Goal: Use online tool/utility: Utilize a website feature to perform a specific function

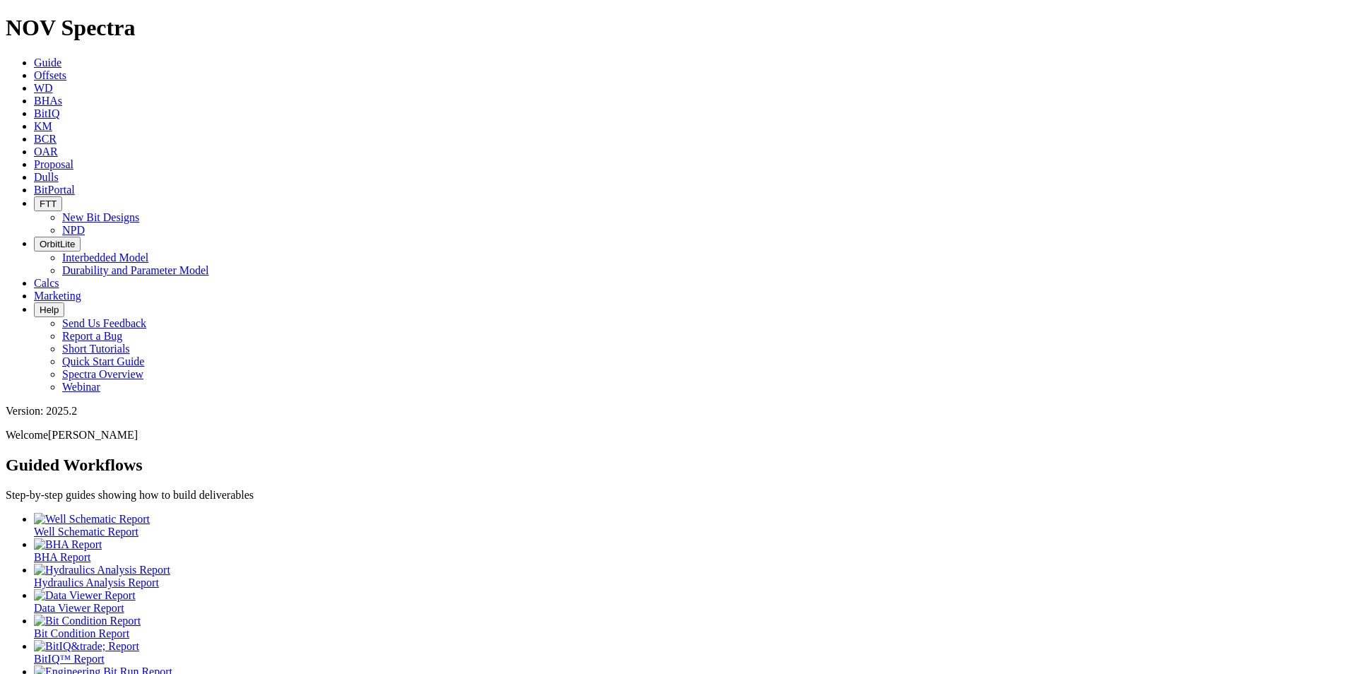
click at [59, 277] on span "Calcs" at bounding box center [46, 283] width 25 height 12
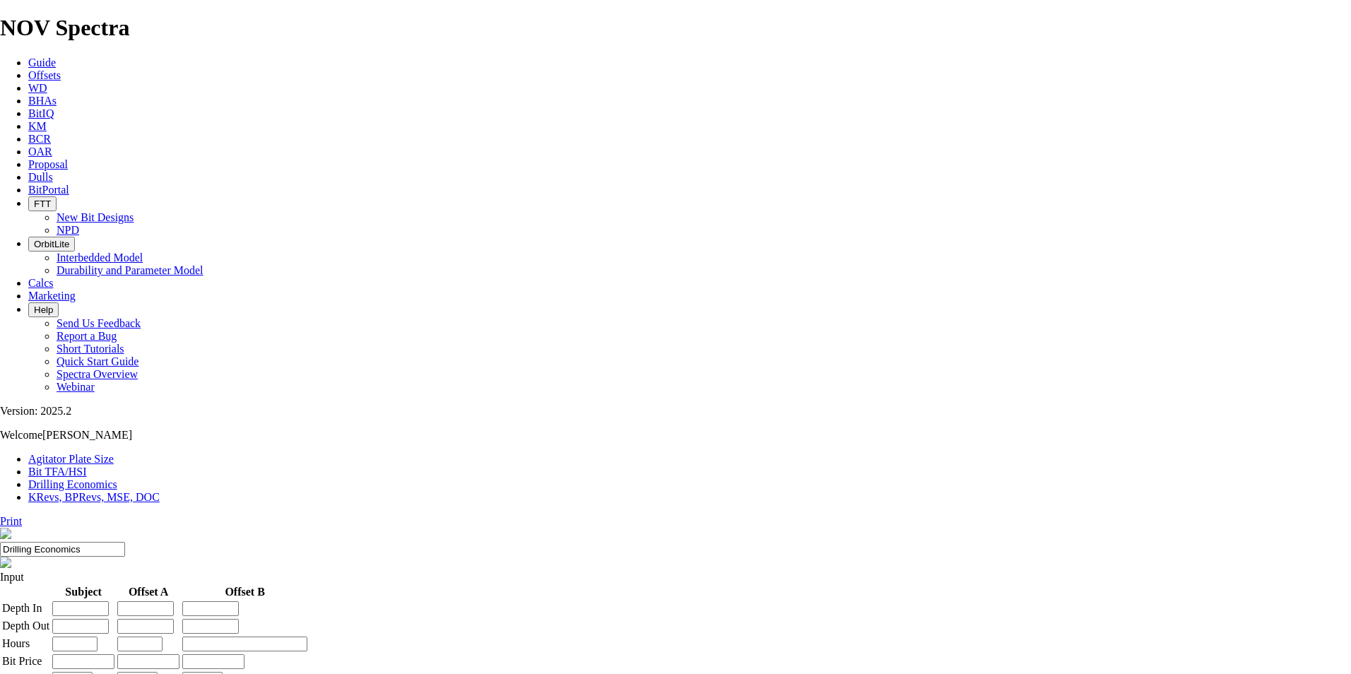
click at [87, 466] on link "Bit TFA/HSI" at bounding box center [57, 472] width 59 height 12
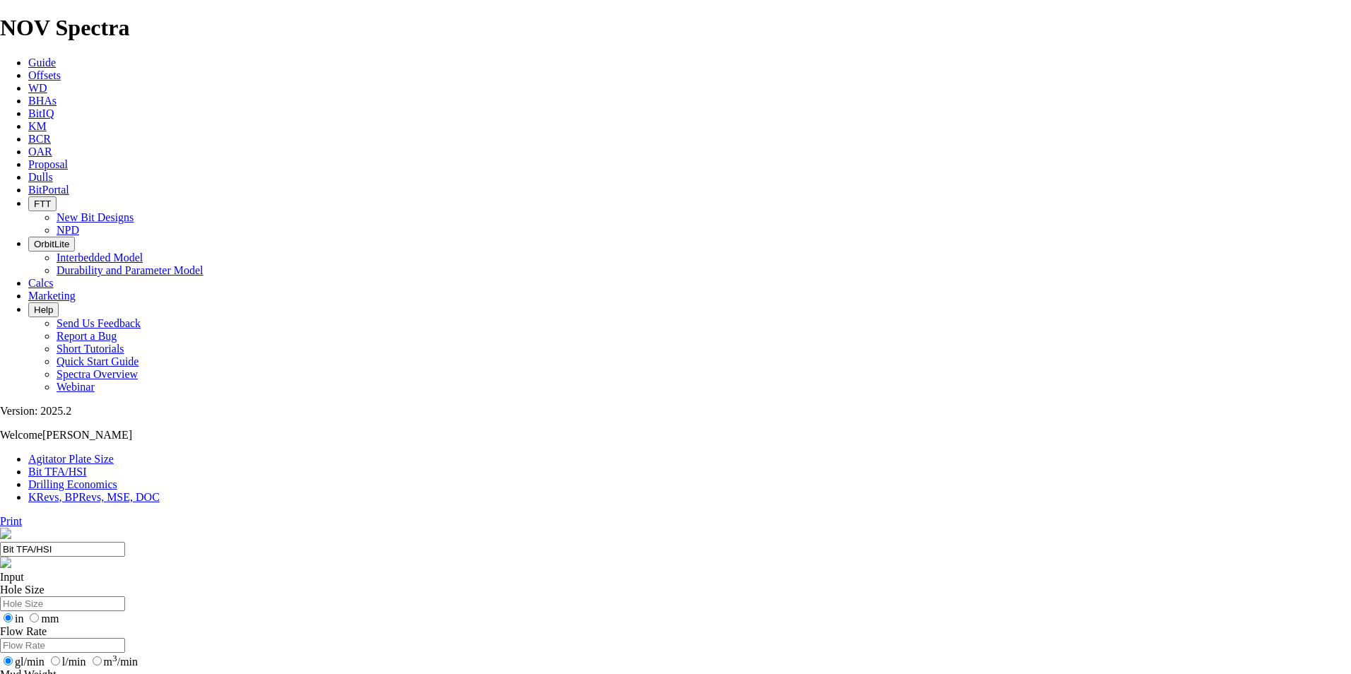
click at [125, 596] on input "Hole Size" at bounding box center [62, 603] width 125 height 15
type input "16"
radio input "true"
radio input "false"
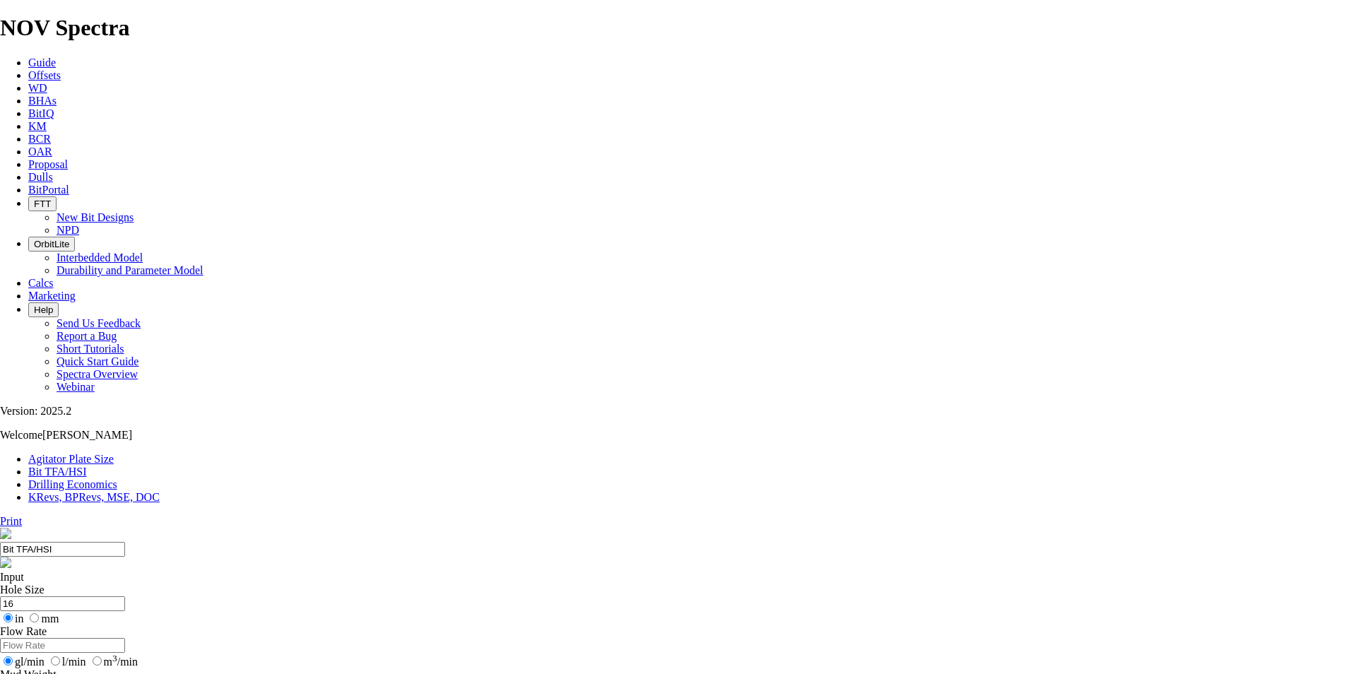
type input "1.15"
drag, startPoint x: 539, startPoint y: 374, endPoint x: 523, endPoint y: 374, distance: 15.5
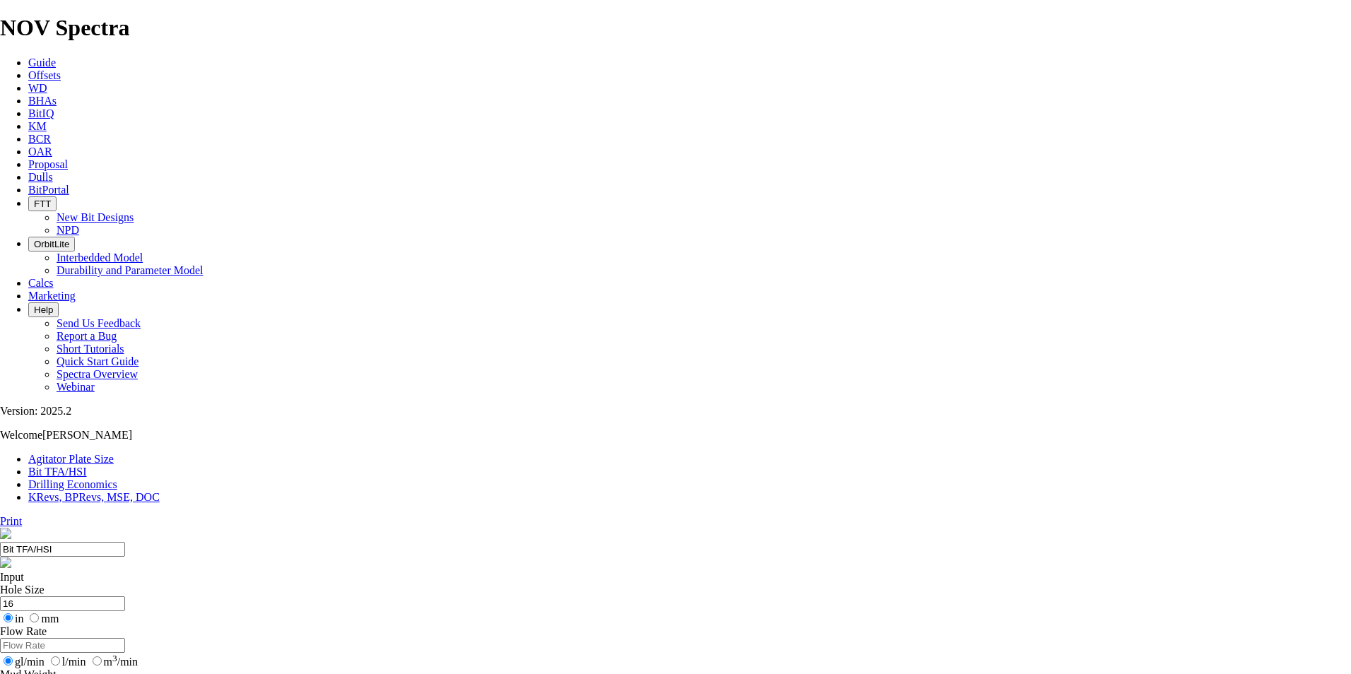
type input "4"
select select "number:18"
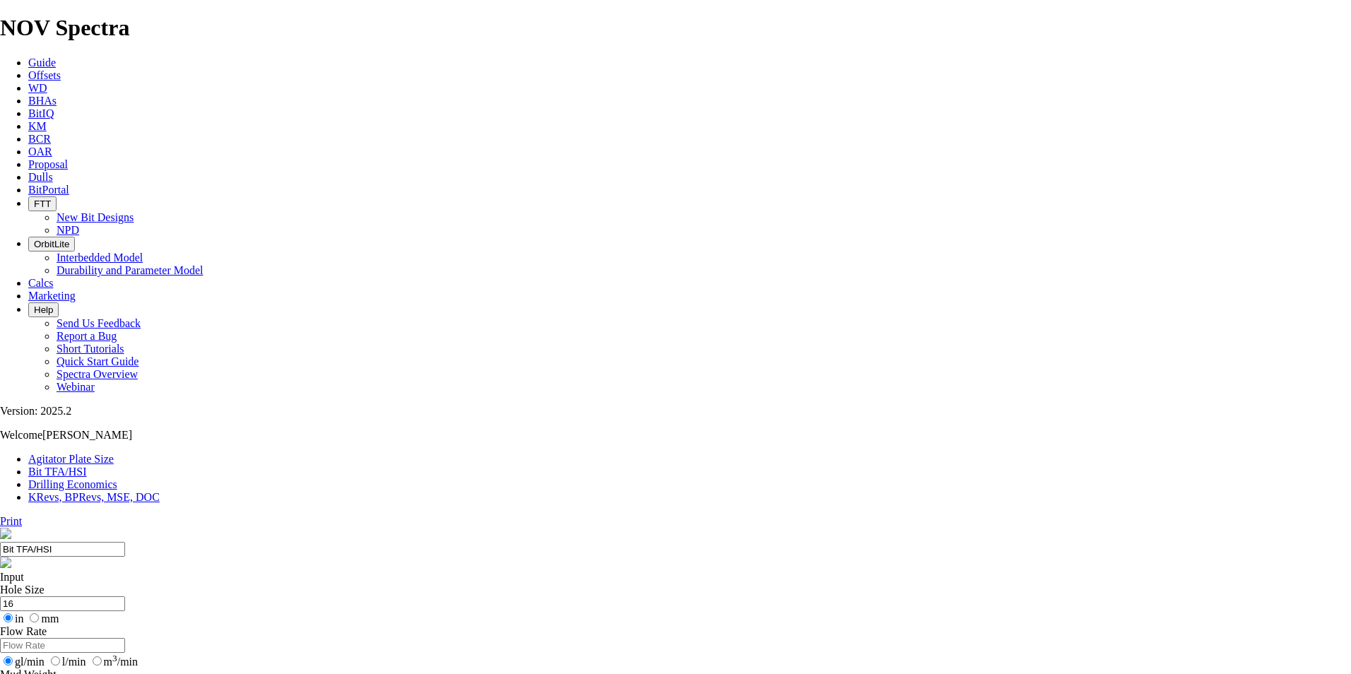
select select "number:18"
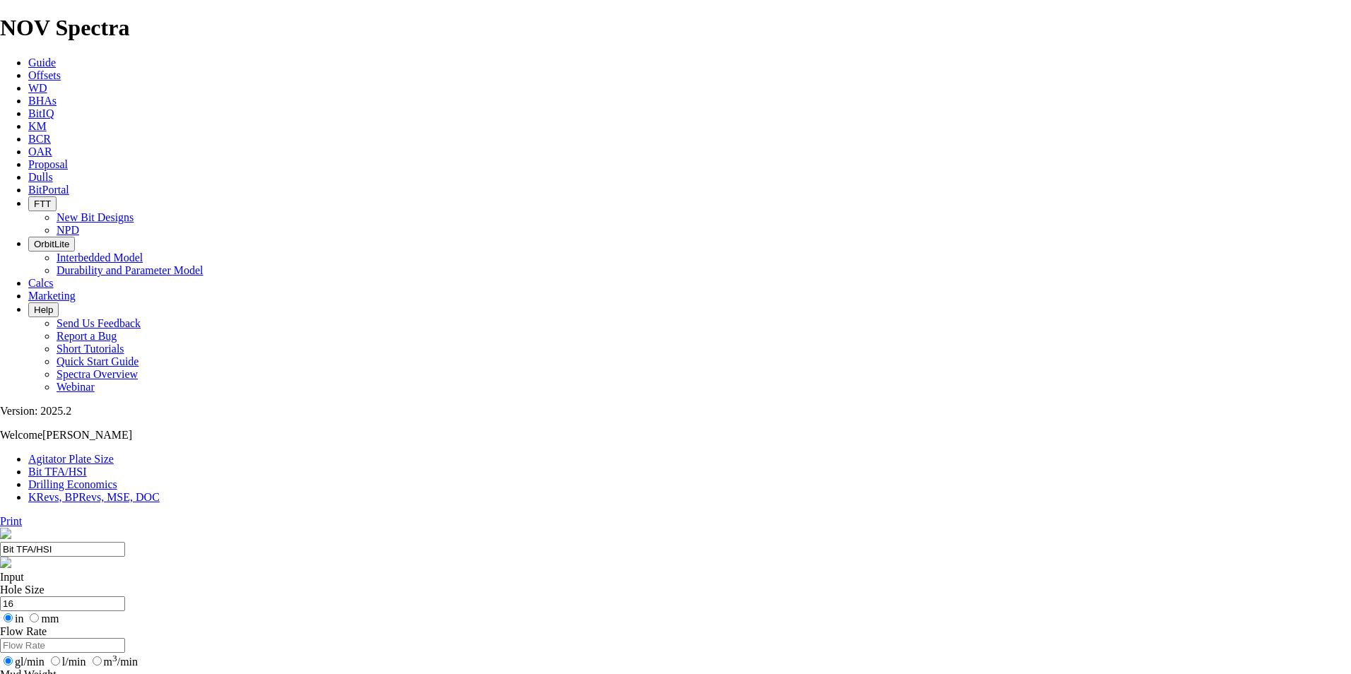
type input "3"
select select "number:0"
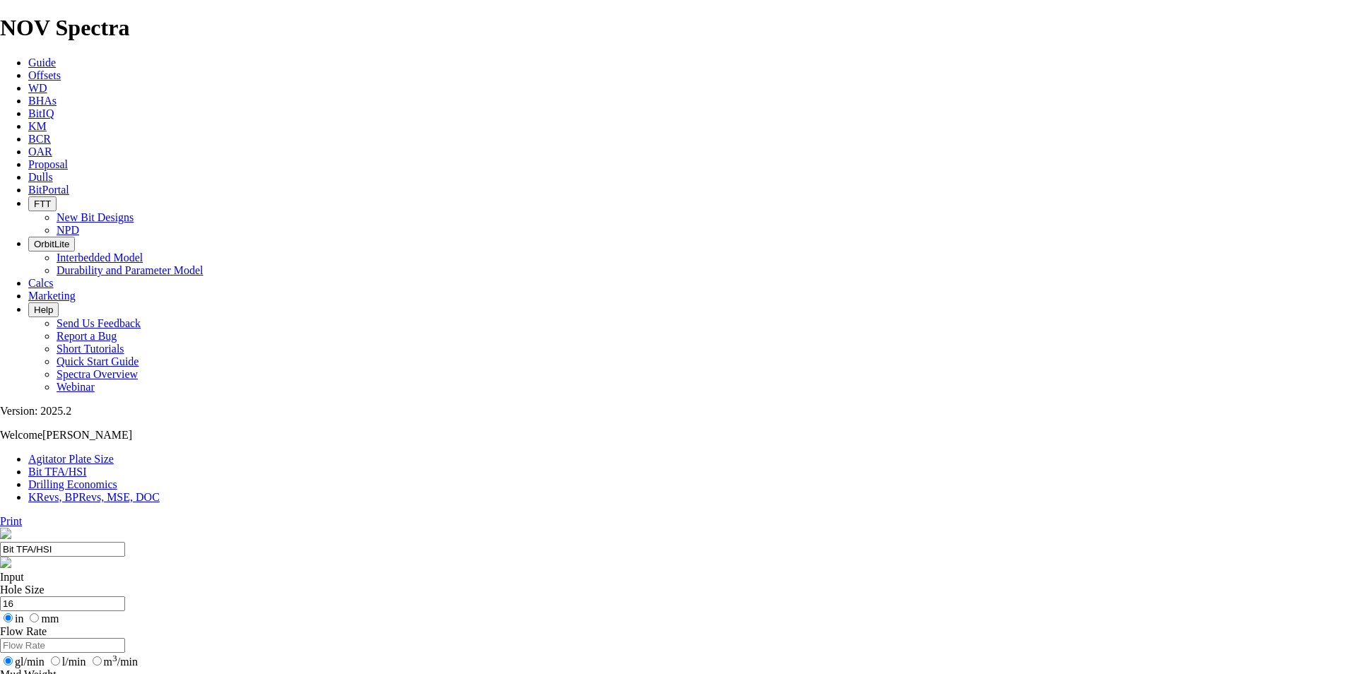
type input "3"
select select "number:18"
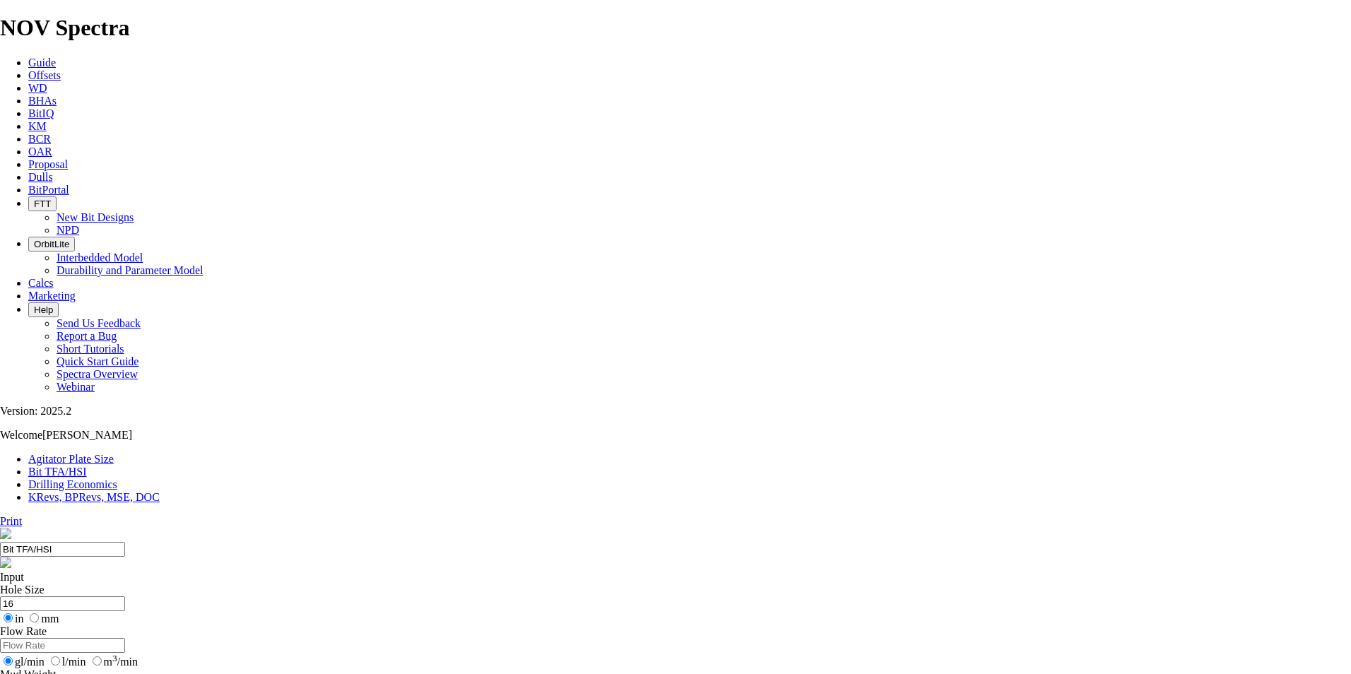
select select "number:18"
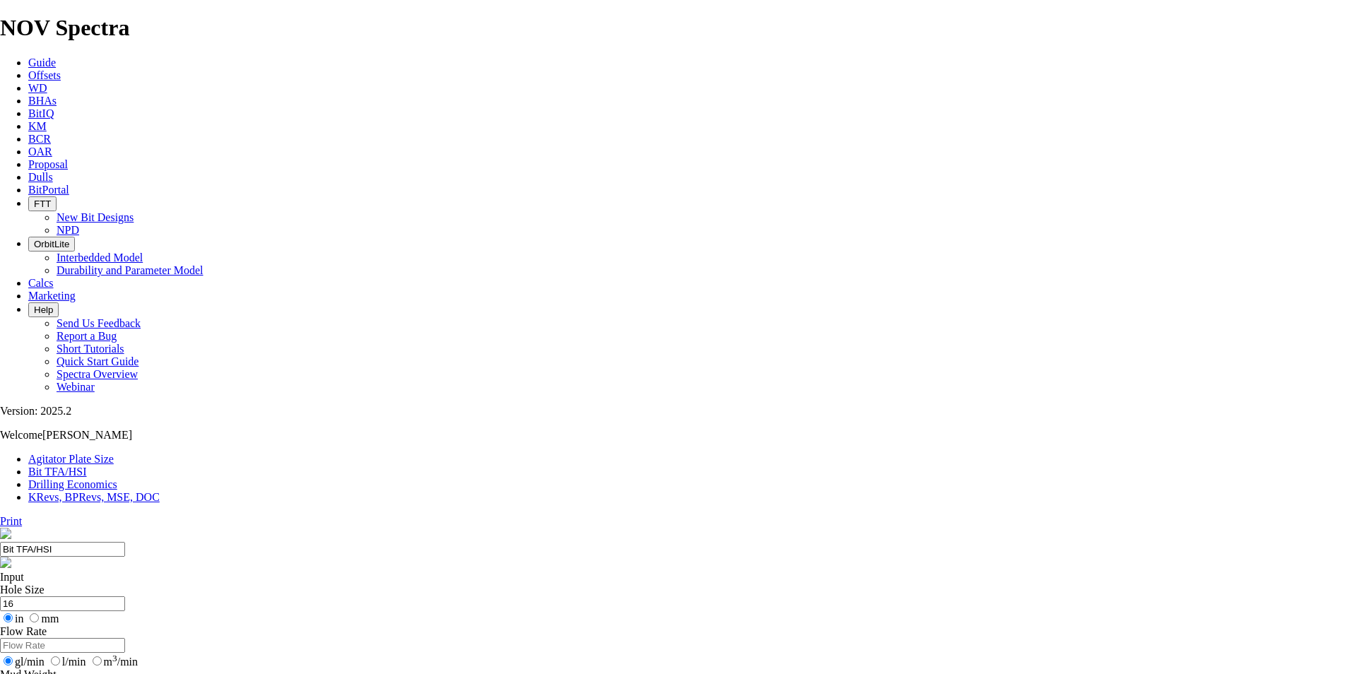
click at [593, 571] on div "Input Hole Size 16 in mm Flow Rate gl/min l/min m 3 /min Mud Weight 1.15 ppg sg…" at bounding box center [675, 676] width 1351 height 211
drag, startPoint x: 596, startPoint y: 435, endPoint x: 584, endPoint y: 448, distance: 18.5
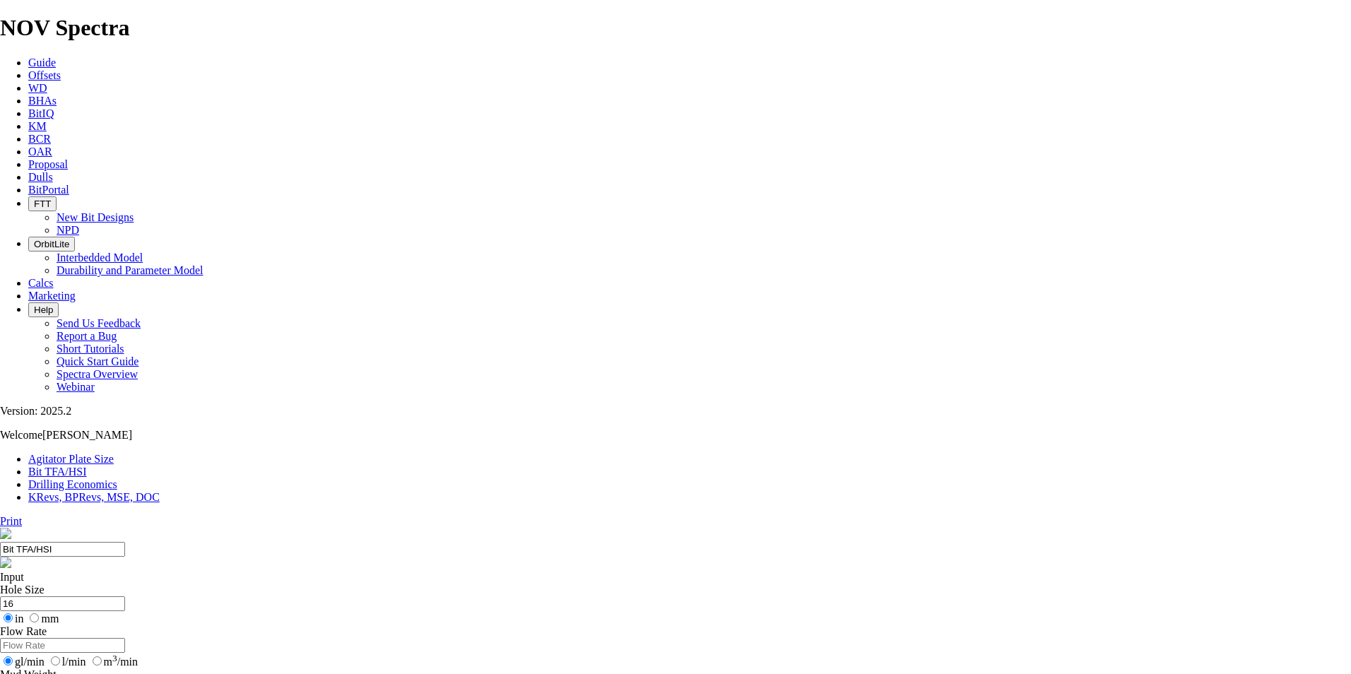
checkbox input "false"
click at [125, 638] on input "Flow Rate" at bounding box center [62, 645] width 125 height 15
type input "3000"
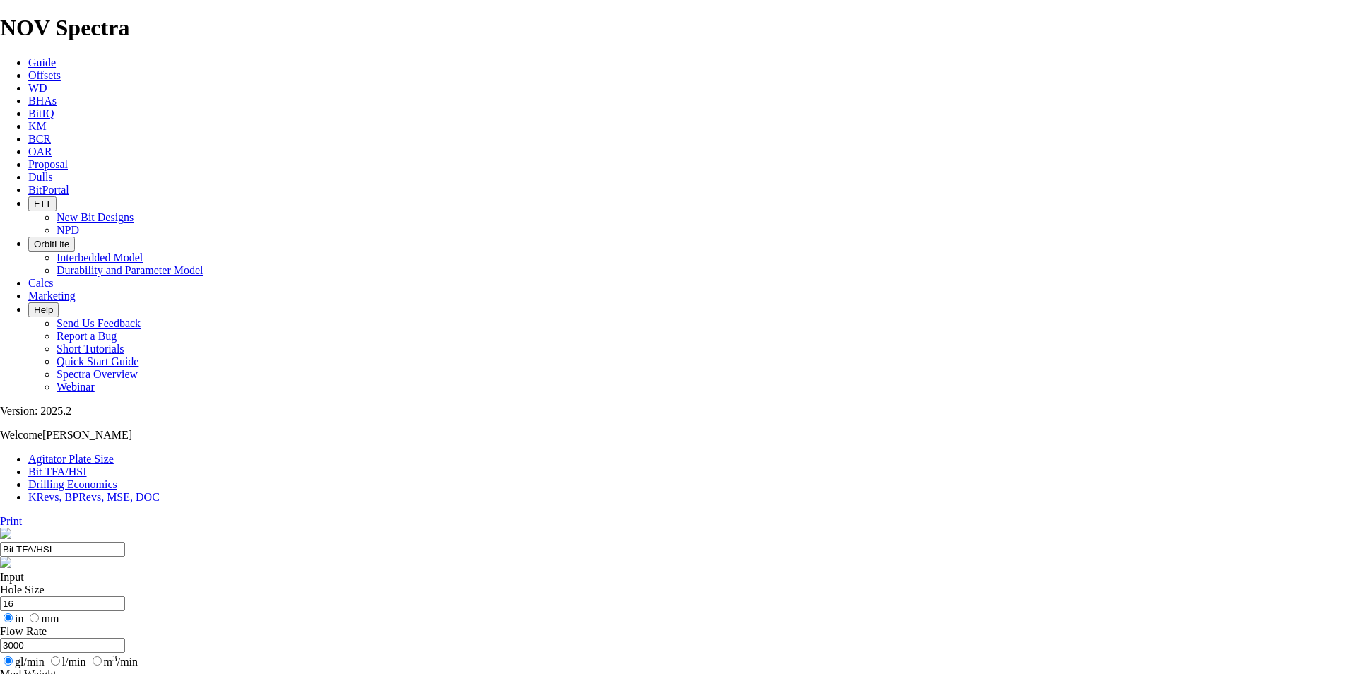
checkbox input "false"
drag, startPoint x: 840, startPoint y: 357, endPoint x: 917, endPoint y: 358, distance: 76.3
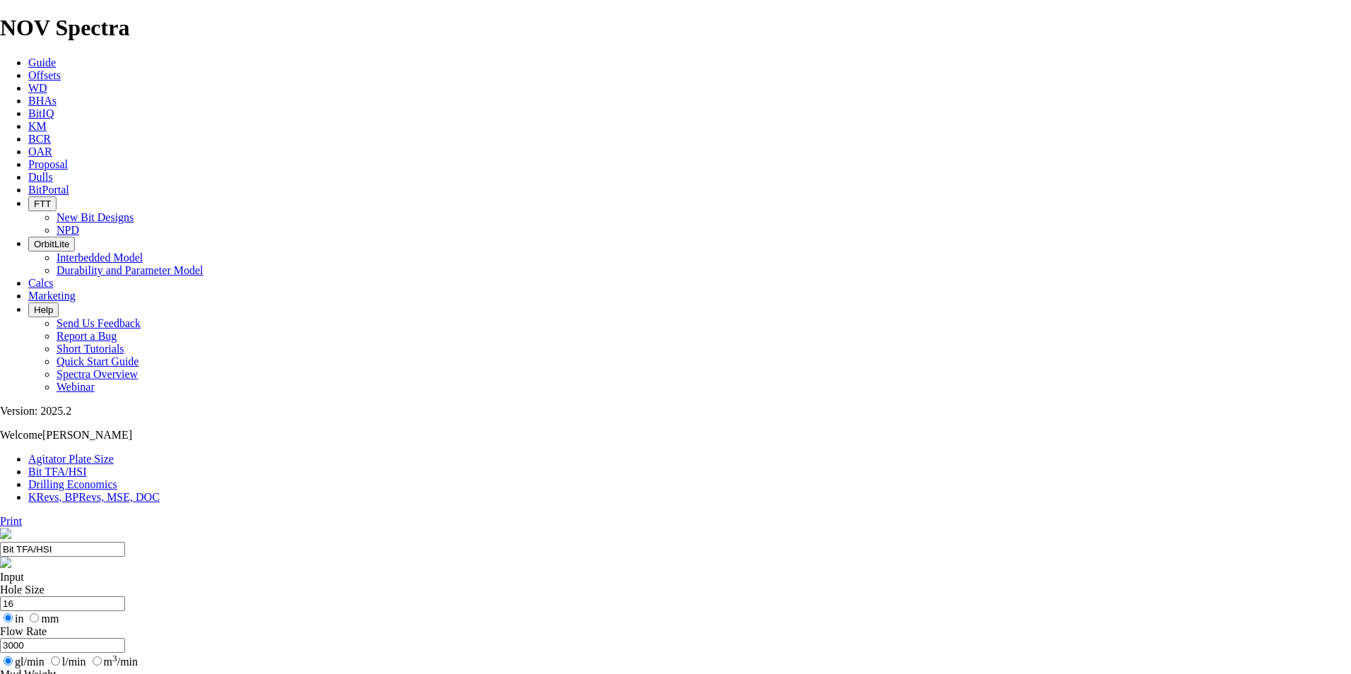
drag, startPoint x: 917, startPoint y: 358, endPoint x: 909, endPoint y: 382, distance: 25.3
